Goal: Task Accomplishment & Management: Manage account settings

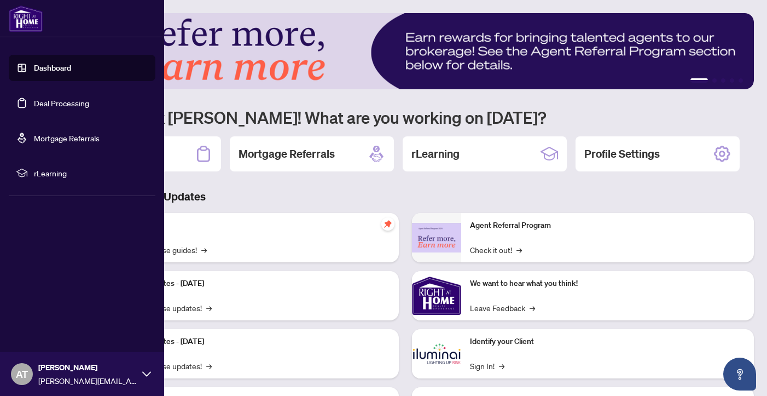
click at [47, 102] on link "Deal Processing" at bounding box center [61, 103] width 55 height 10
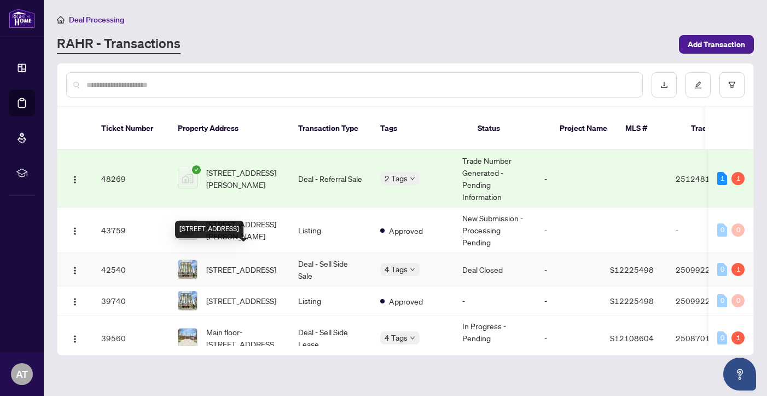
click at [247, 263] on span "[STREET_ADDRESS]" at bounding box center [241, 269] width 70 height 12
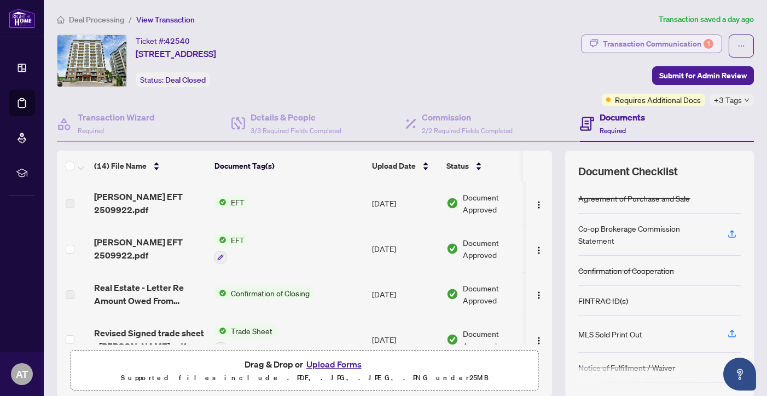
click at [681, 41] on div "Transaction Communication 1" at bounding box center [658, 44] width 111 height 18
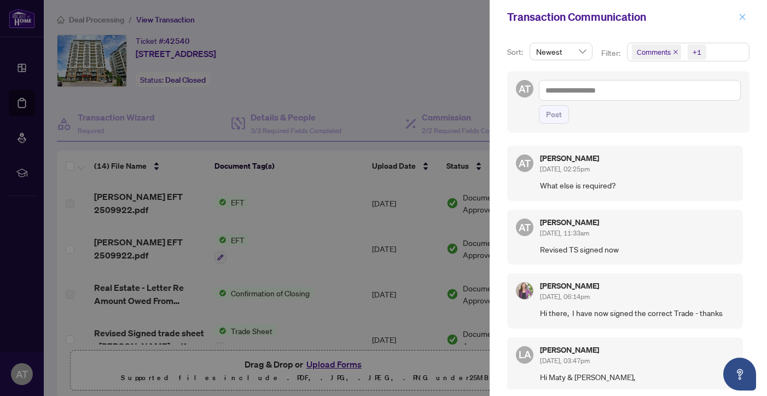
click at [743, 17] on icon "close" at bounding box center [743, 17] width 6 height 6
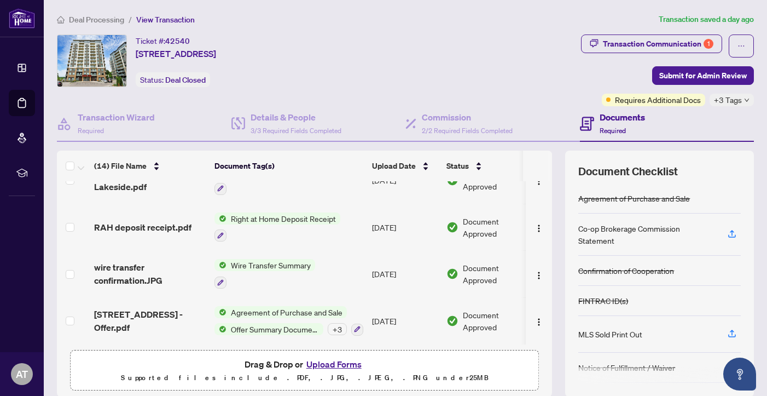
scroll to position [482, 0]
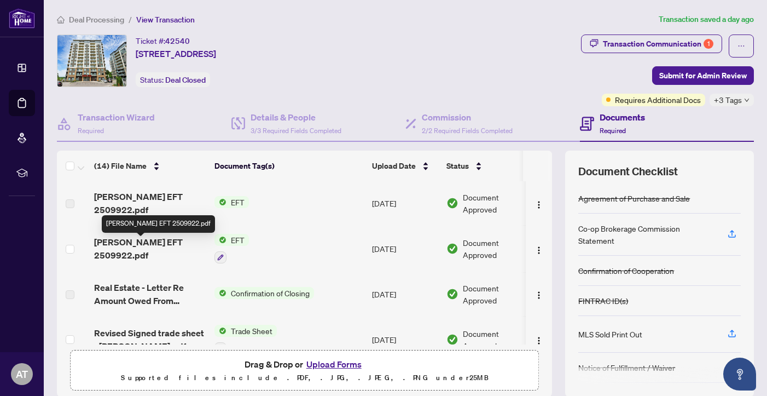
click at [158, 246] on span "[PERSON_NAME] EFT 2509922.pdf" at bounding box center [150, 248] width 112 height 26
